Goal: Information Seeking & Learning: Learn about a topic

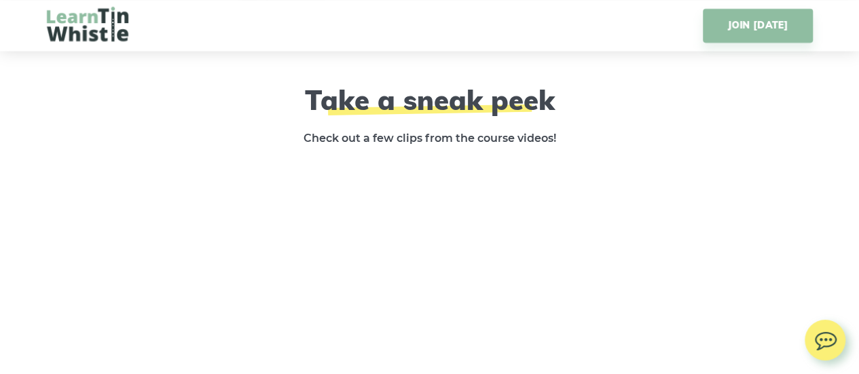
scroll to position [2105, 0]
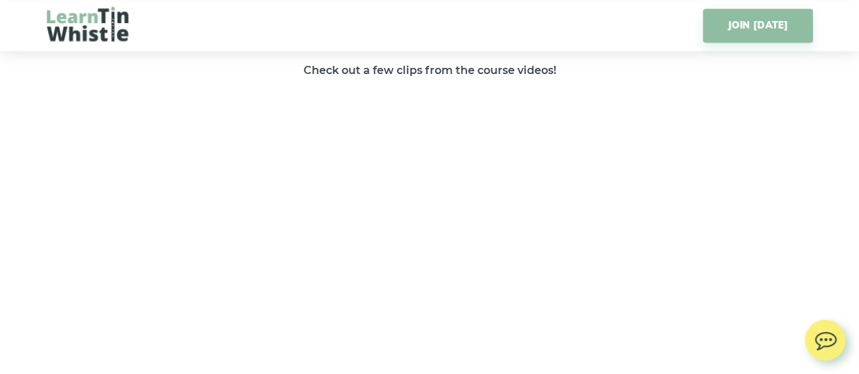
drag, startPoint x: 566, startPoint y: 308, endPoint x: 728, endPoint y: 173, distance: 211.2
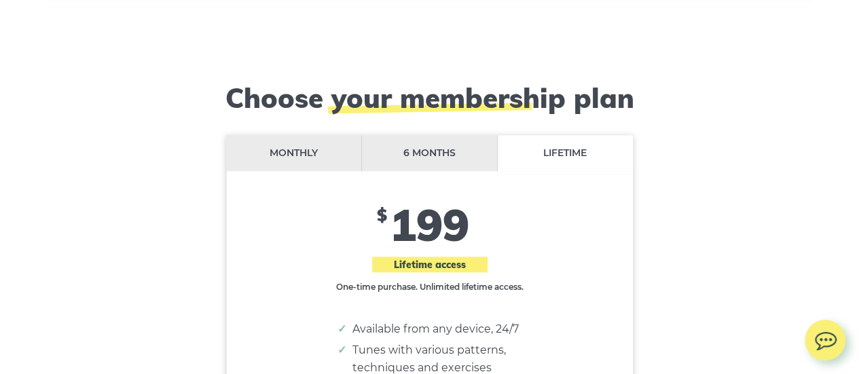
scroll to position [10998, 0]
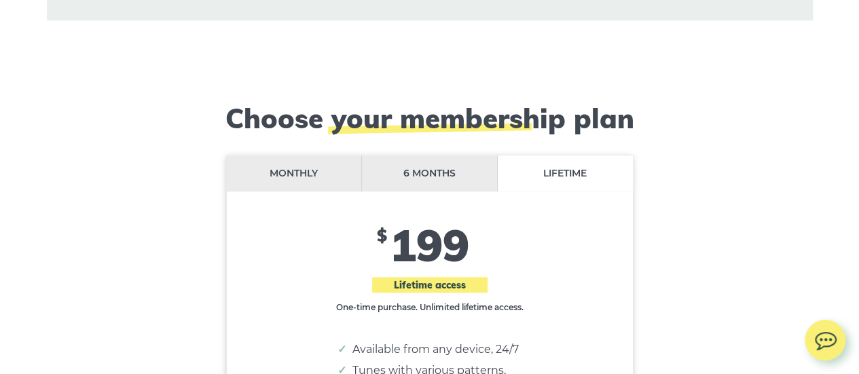
click at [317, 162] on li "Monthly" at bounding box center [295, 173] width 136 height 36
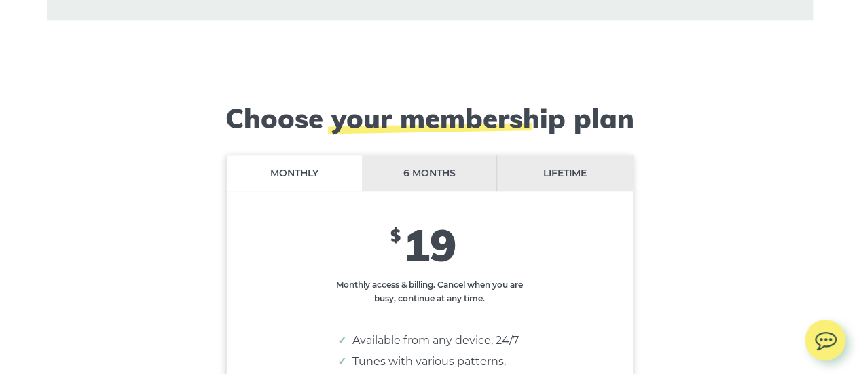
click at [433, 166] on li "6 months" at bounding box center [430, 173] width 136 height 36
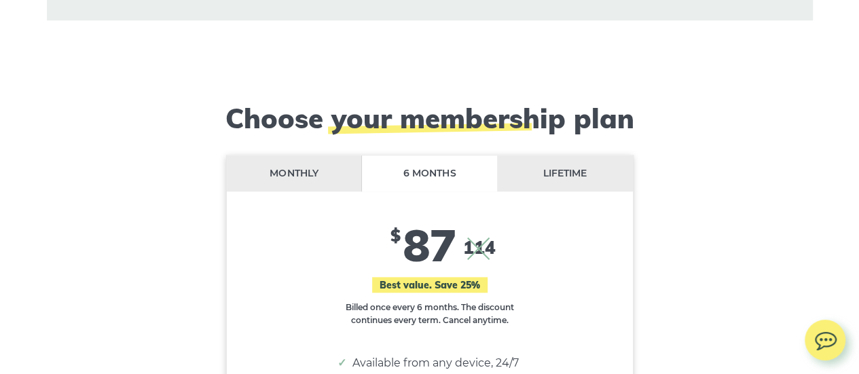
click at [546, 169] on li "Lifetime" at bounding box center [564, 173] width 135 height 36
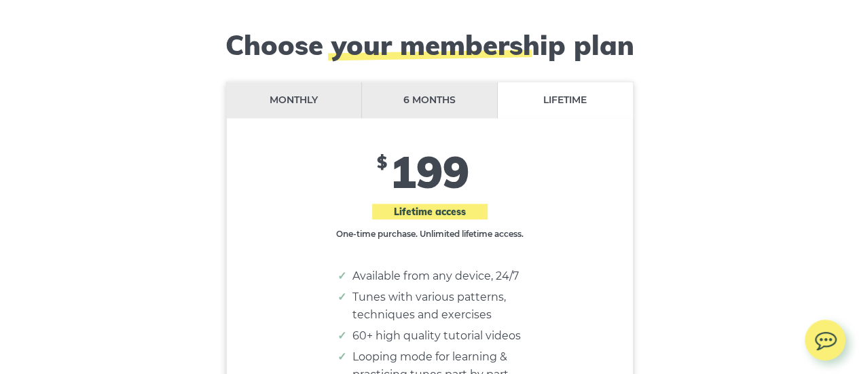
scroll to position [11066, 0]
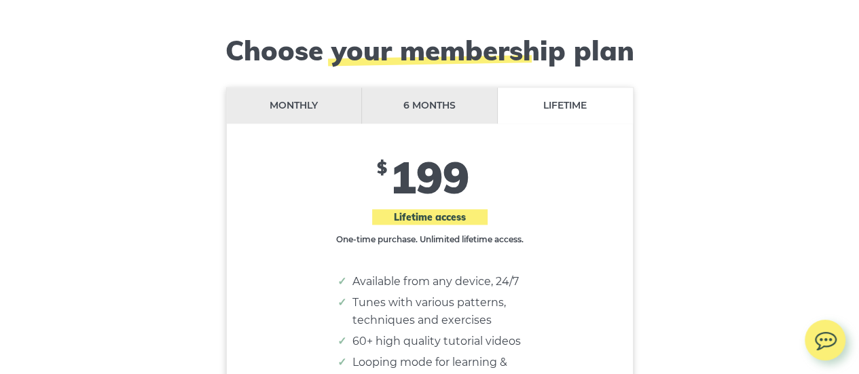
click at [306, 97] on li "Monthly" at bounding box center [295, 106] width 136 height 36
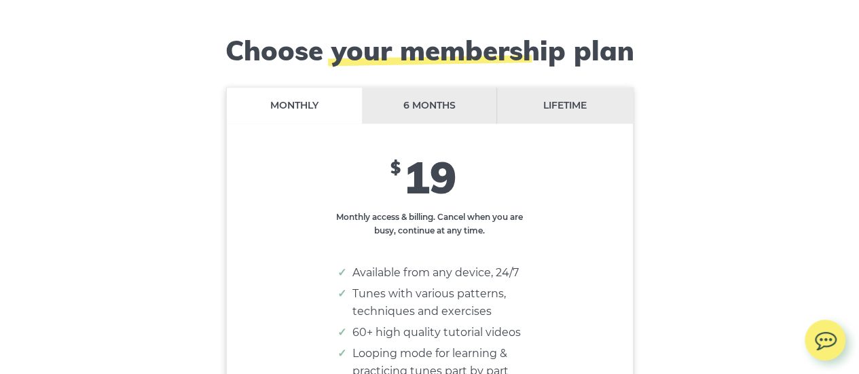
click at [430, 98] on li "6 months" at bounding box center [430, 106] width 136 height 36
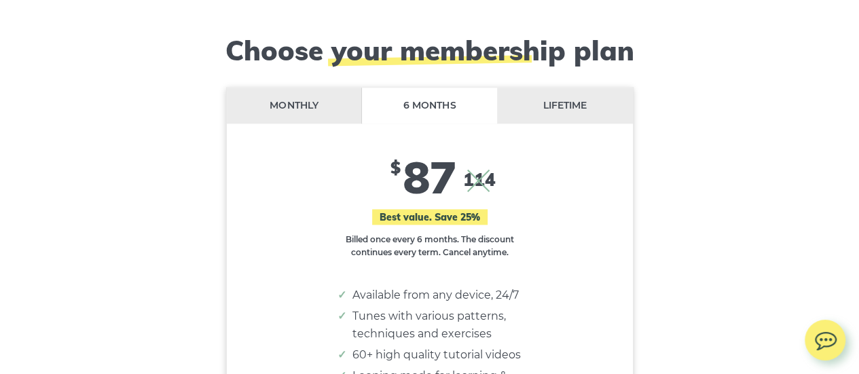
click at [285, 96] on li "Monthly" at bounding box center [295, 106] width 136 height 36
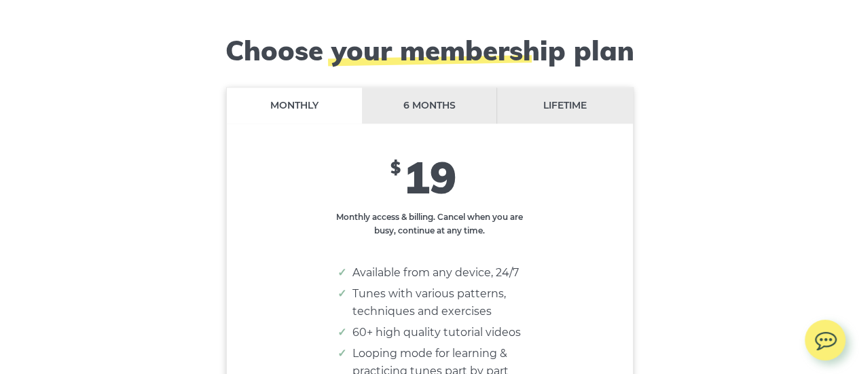
click at [432, 96] on li "6 months" at bounding box center [430, 106] width 136 height 36
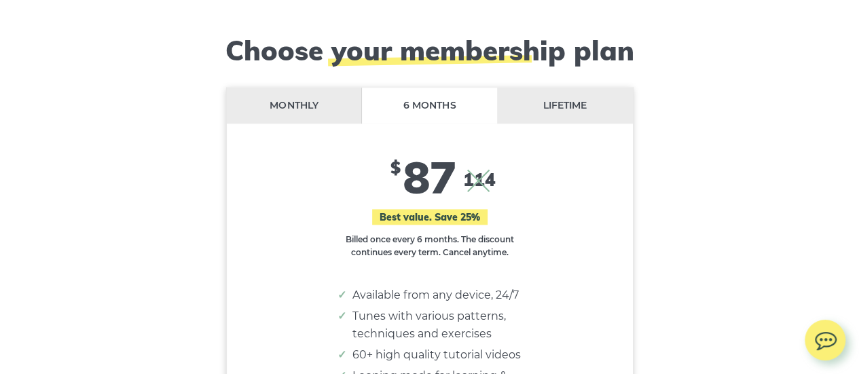
click at [576, 98] on li "Lifetime" at bounding box center [564, 106] width 135 height 36
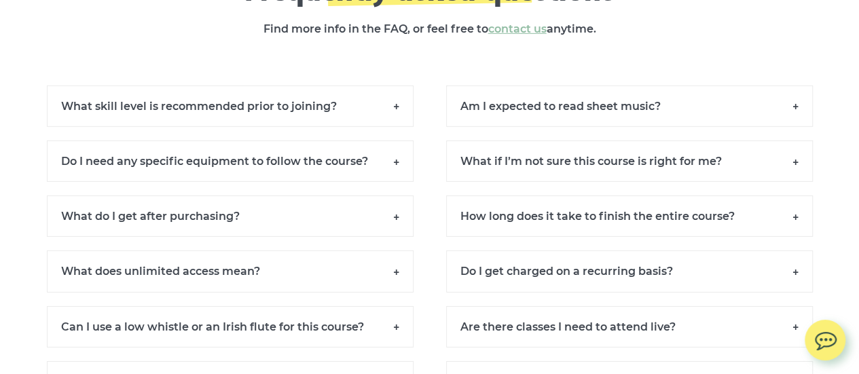
scroll to position [12288, 0]
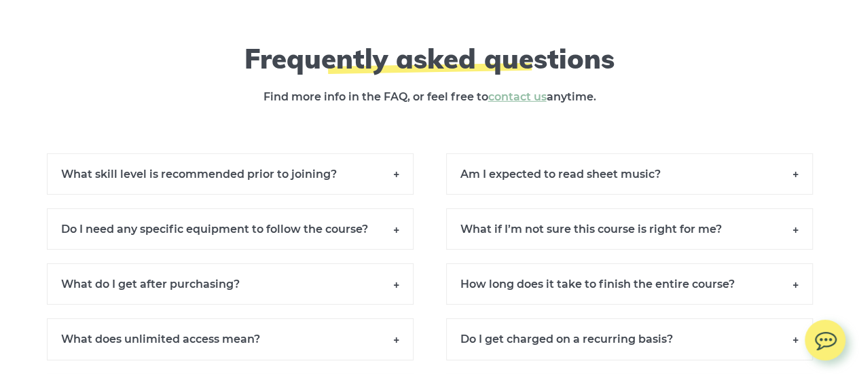
click at [549, 158] on h6 "Am I expected to read sheet music?" at bounding box center [629, 173] width 367 height 41
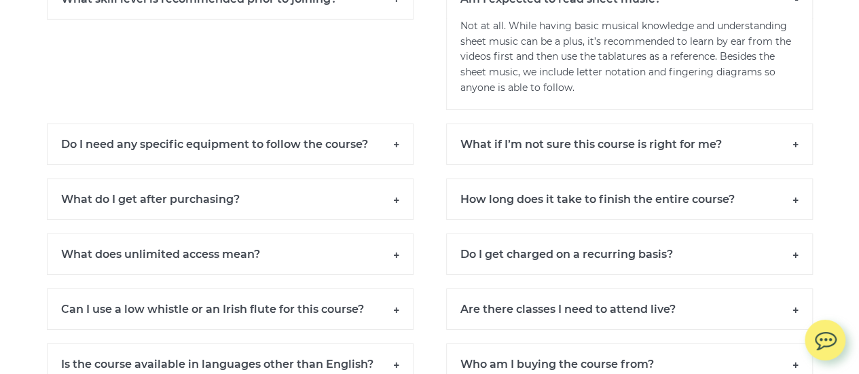
scroll to position [12492, 0]
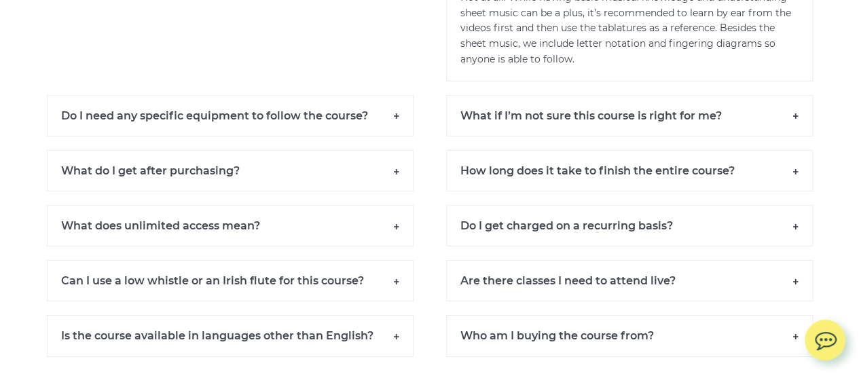
click at [243, 212] on h6 "What does unlimited access mean?" at bounding box center [230, 225] width 367 height 41
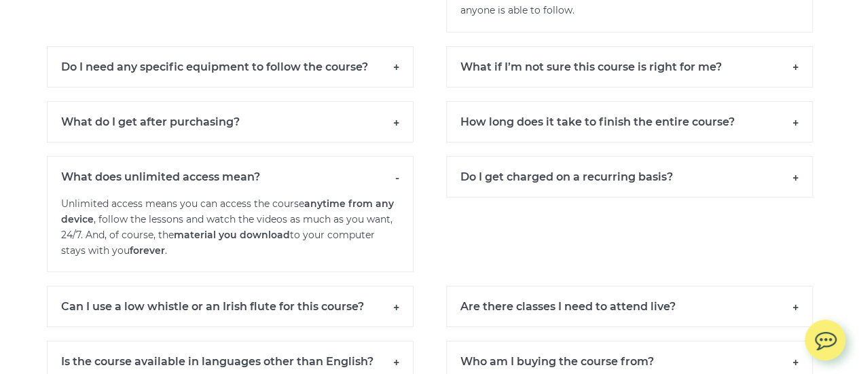
scroll to position [12560, 0]
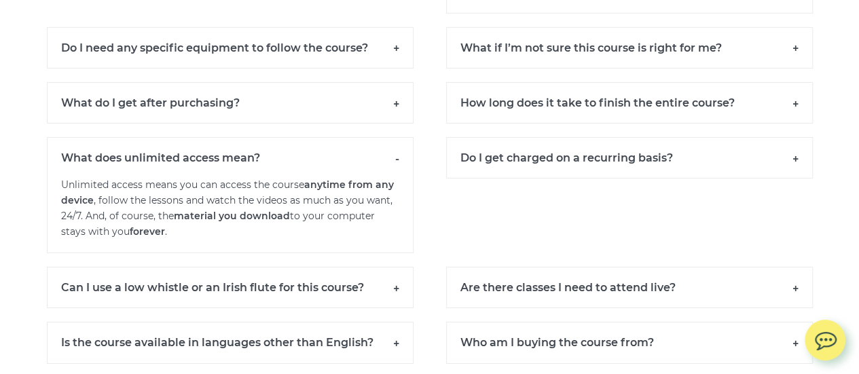
click at [335, 272] on h6 "Can I use a low whistle or an Irish flute for this course?" at bounding box center [230, 287] width 367 height 41
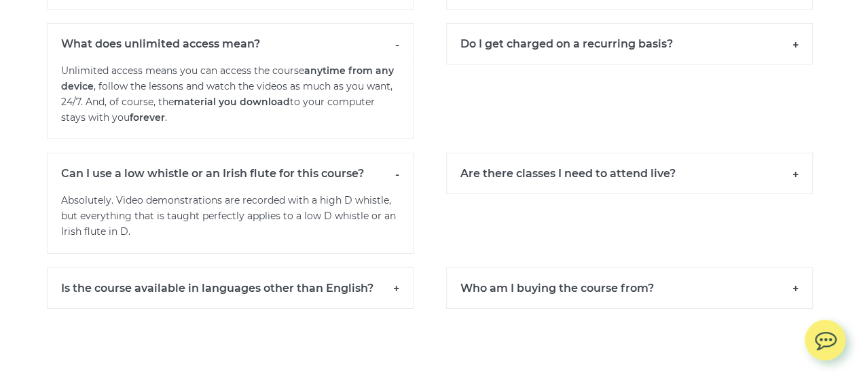
scroll to position [12695, 0]
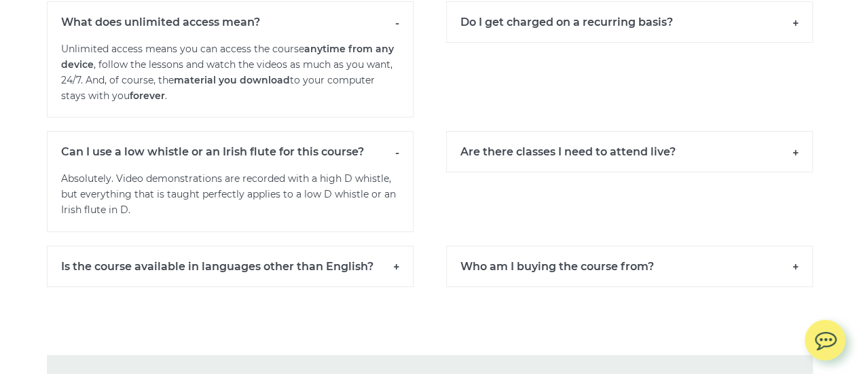
click at [479, 249] on h6 "Who am I buying the course from?" at bounding box center [629, 266] width 367 height 41
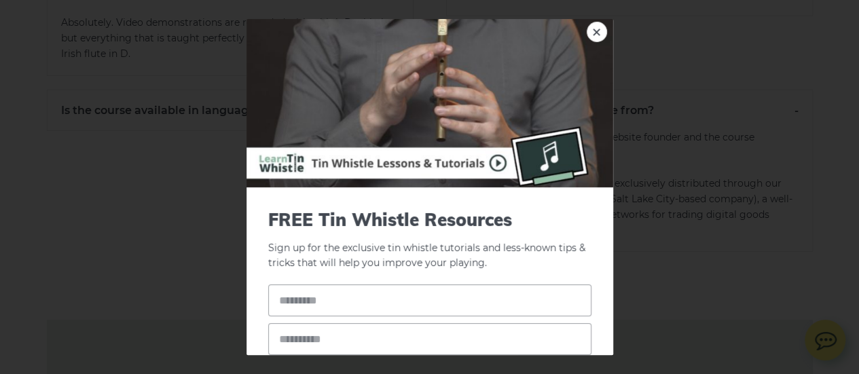
scroll to position [0, 0]
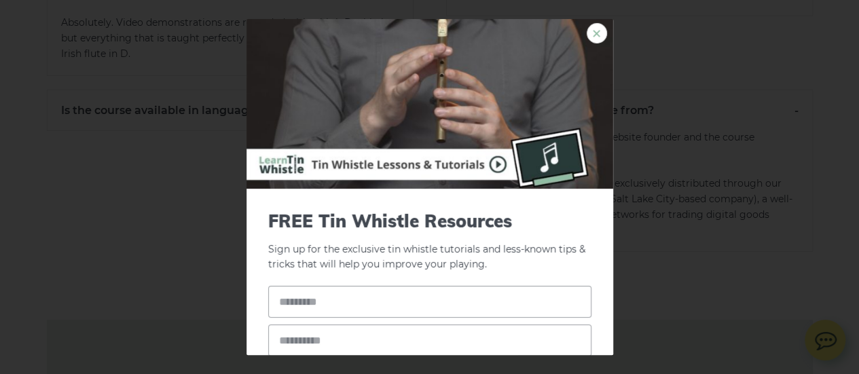
click at [587, 37] on link "×" at bounding box center [597, 33] width 20 height 20
